Goal: Use online tool/utility: Utilize a website feature to perform a specific function

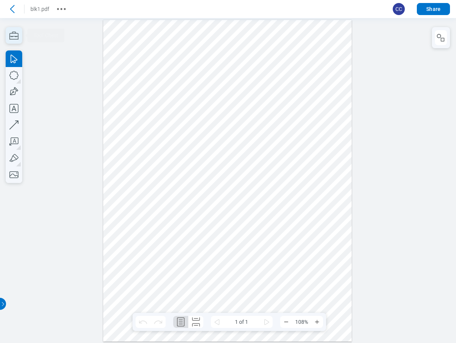
click at [12, 36] on icon "button" at bounding box center [14, 35] width 17 height 17
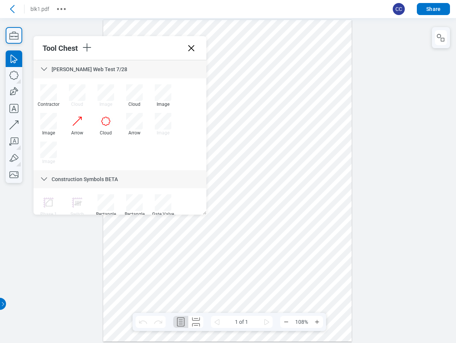
scroll to position [15, 0]
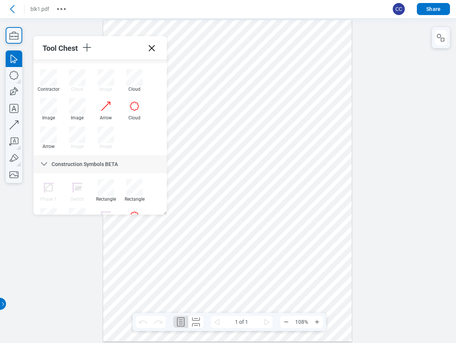
drag, startPoint x: 156, startPoint y: 216, endPoint x: 166, endPoint y: 241, distance: 27.6
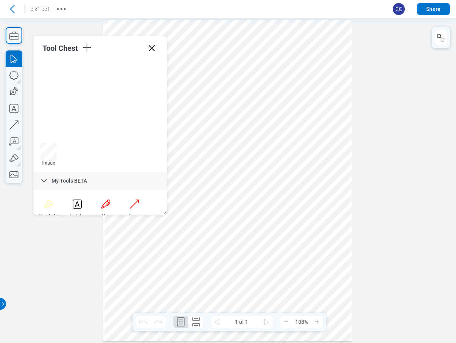
scroll to position [279, 0]
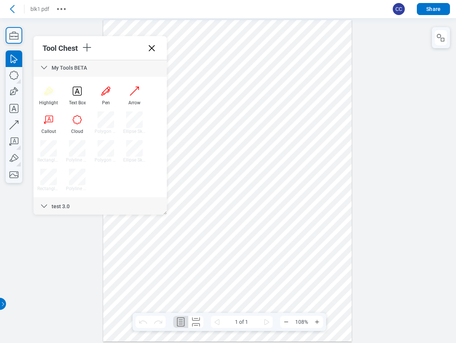
click at [151, 49] on icon at bounding box center [152, 48] width 6 height 6
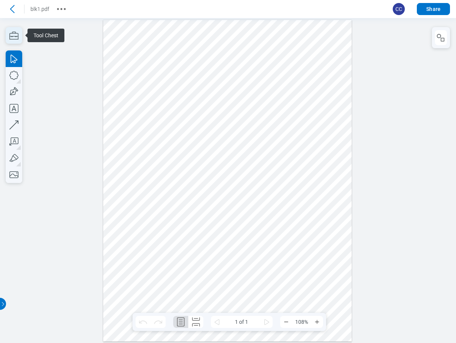
click at [14, 35] on icon "button" at bounding box center [14, 35] width 17 height 17
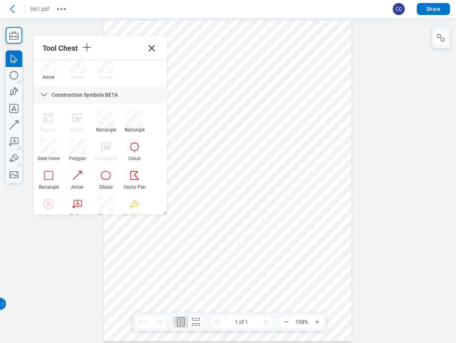
scroll to position [113, 0]
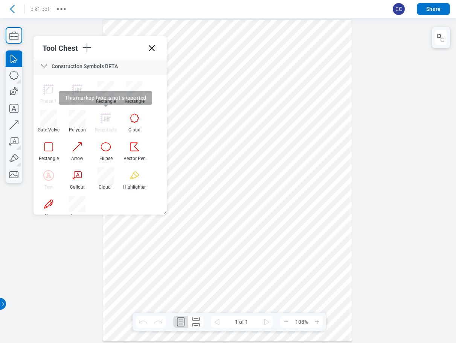
click at [106, 116] on icon at bounding box center [106, 118] width 17 height 17
drag, startPoint x: 248, startPoint y: 153, endPoint x: 264, endPoint y: 165, distance: 20.2
click at [264, 165] on div at bounding box center [227, 181] width 249 height 322
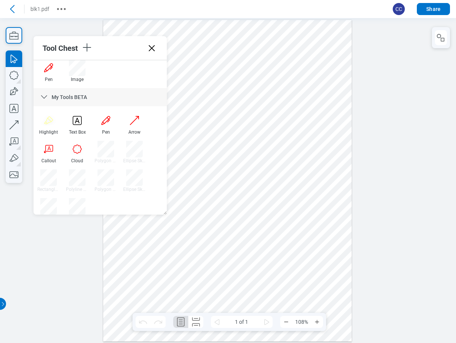
scroll to position [264, 0]
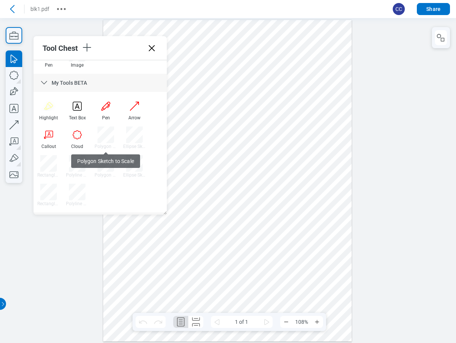
click at [103, 145] on div "Polygon Sketch to Scale" at bounding box center [106, 146] width 23 height 5
drag, startPoint x: 228, startPoint y: 152, endPoint x: 258, endPoint y: 182, distance: 41.8
click at [258, 182] on div at bounding box center [227, 181] width 249 height 322
drag, startPoint x: 104, startPoint y: 147, endPoint x: 222, endPoint y: 132, distance: 118.6
click at [104, 147] on div "Polygon Sketch to Scale" at bounding box center [106, 146] width 23 height 5
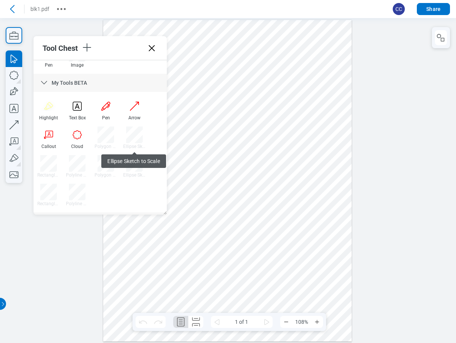
drag, startPoint x: 272, startPoint y: 181, endPoint x: 276, endPoint y: 188, distance: 7.8
click at [276, 188] on div at bounding box center [227, 181] width 249 height 322
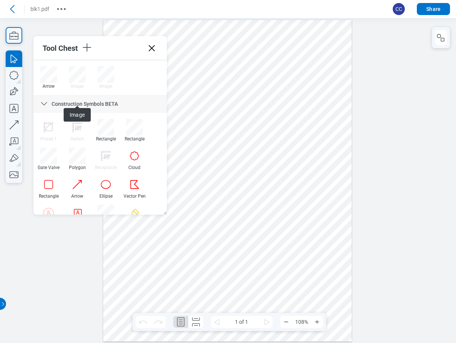
scroll to position [0, 0]
